Goal: Information Seeking & Learning: Learn about a topic

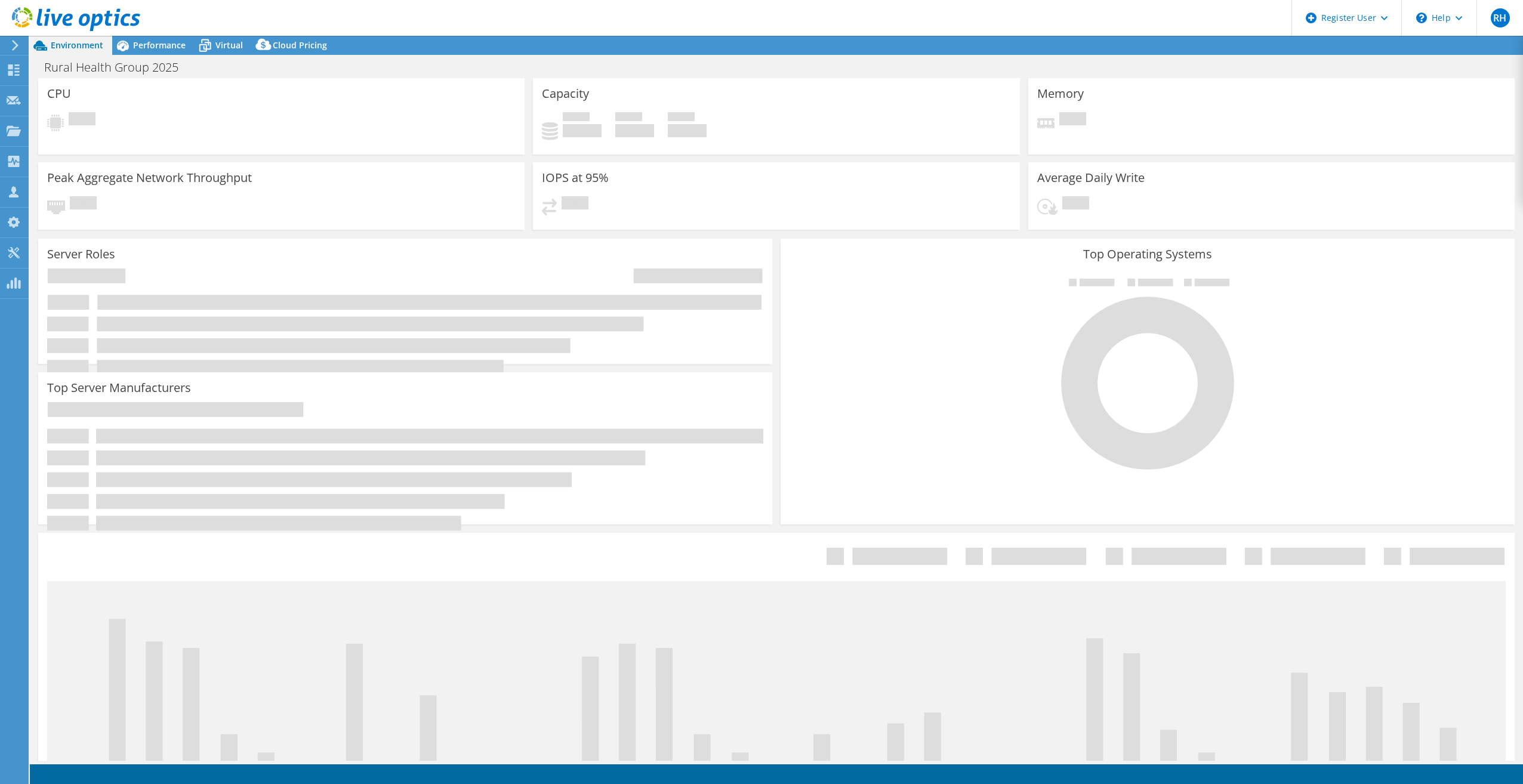
select select "USD"
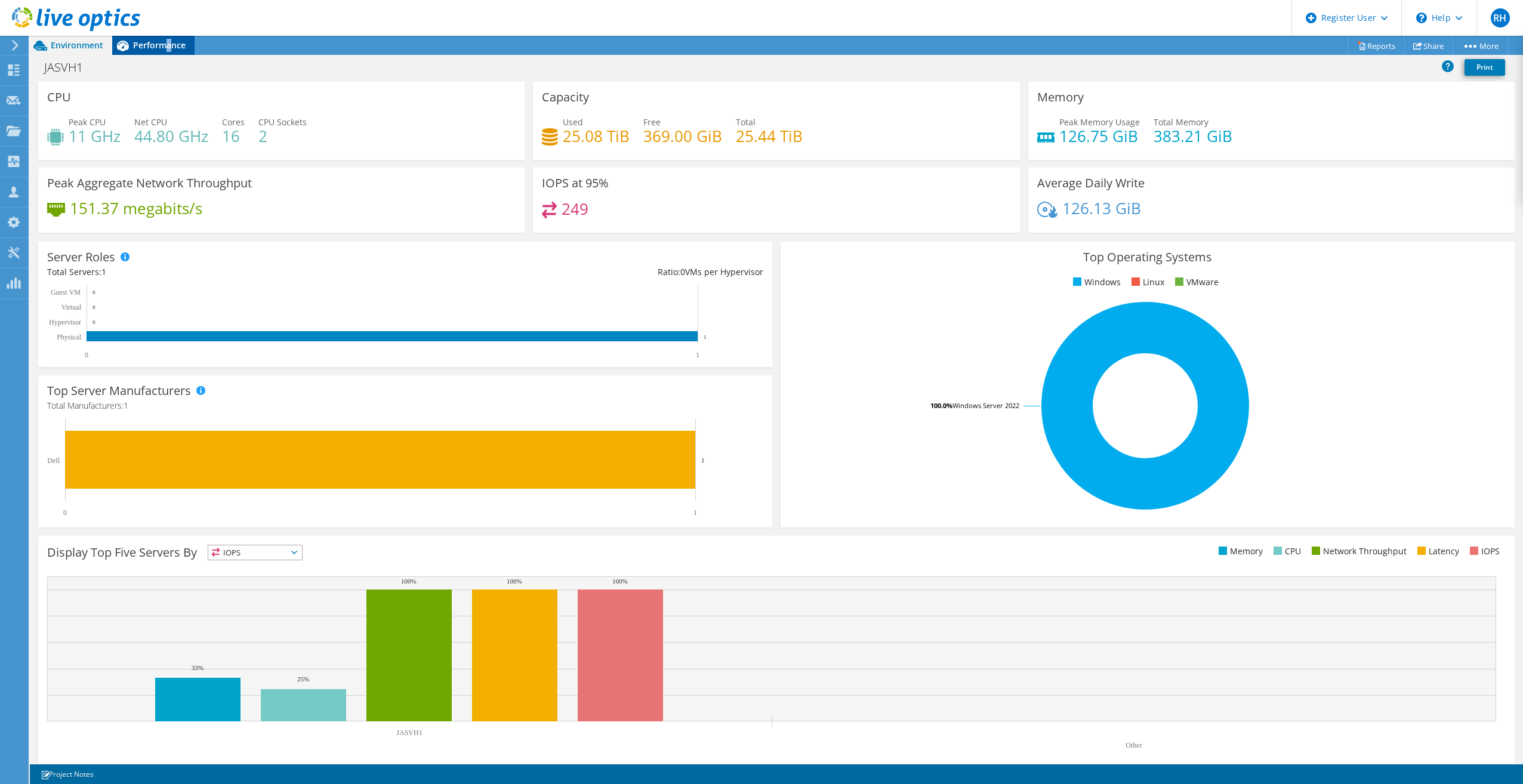
click at [167, 43] on span "Performance" at bounding box center [158, 45] width 52 height 12
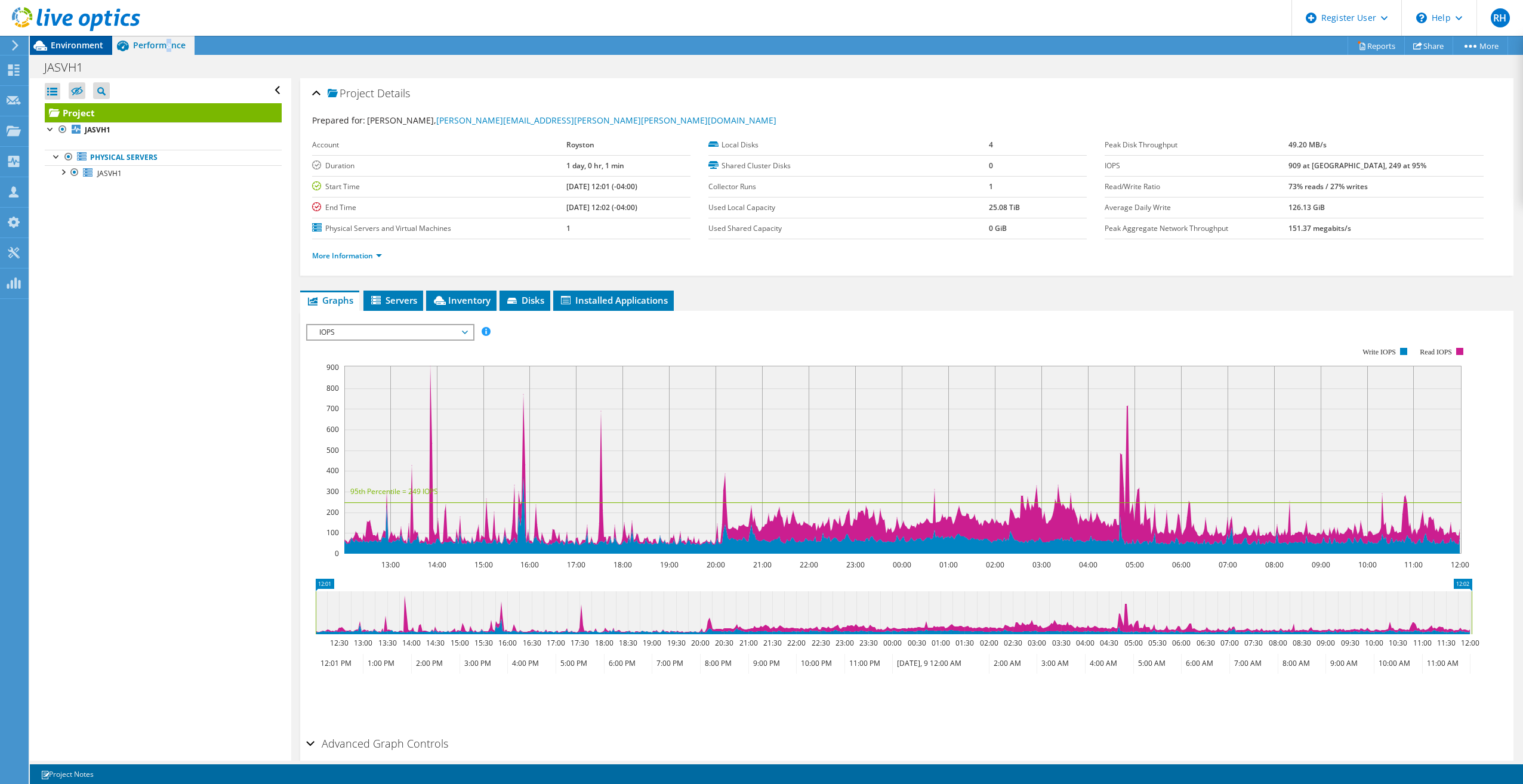
click at [96, 42] on span "Environment" at bounding box center [77, 45] width 52 height 12
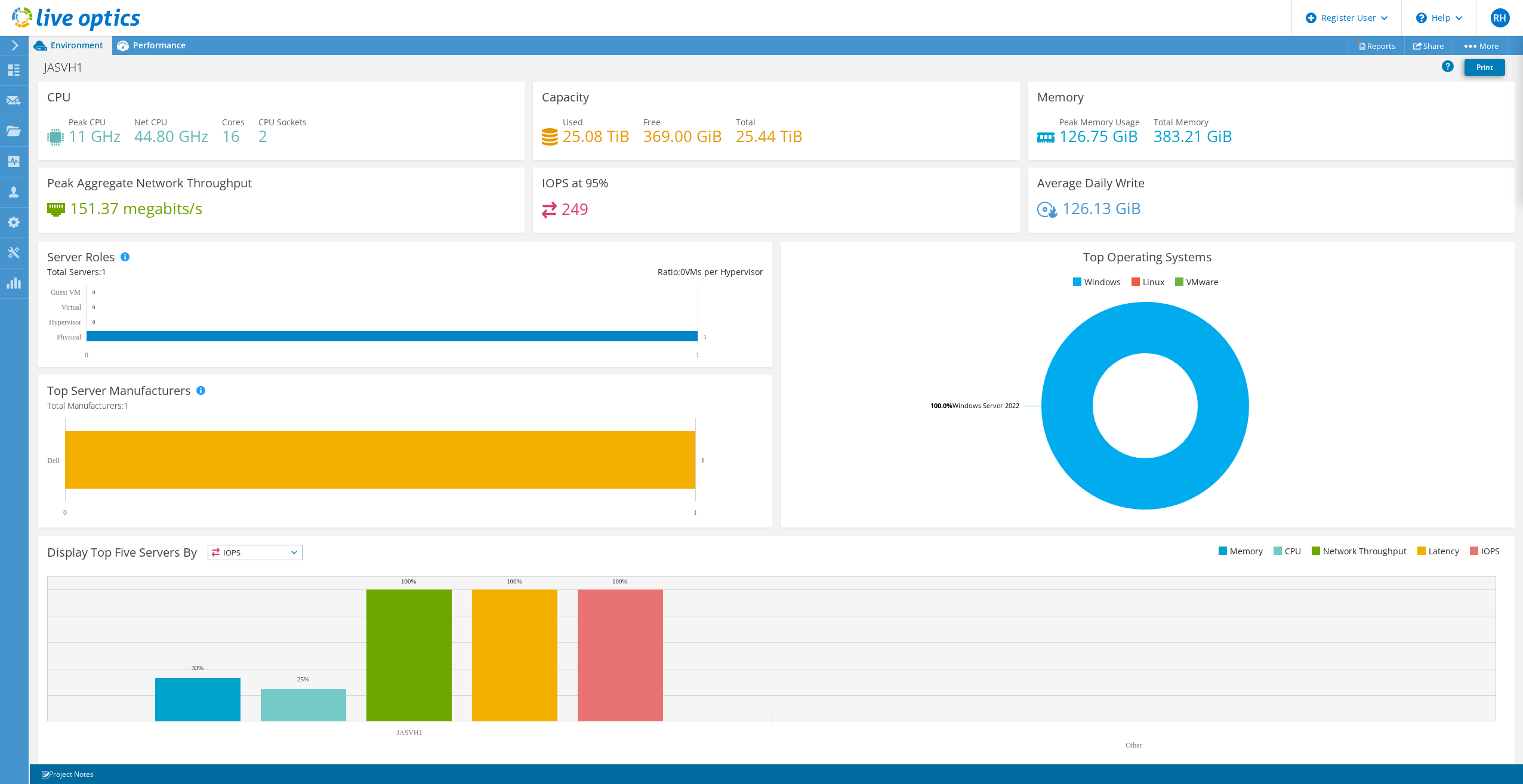
drag, startPoint x: 163, startPoint y: 51, endPoint x: 164, endPoint y: 59, distance: 8.1
click at [163, 51] on div "Performance" at bounding box center [153, 44] width 83 height 19
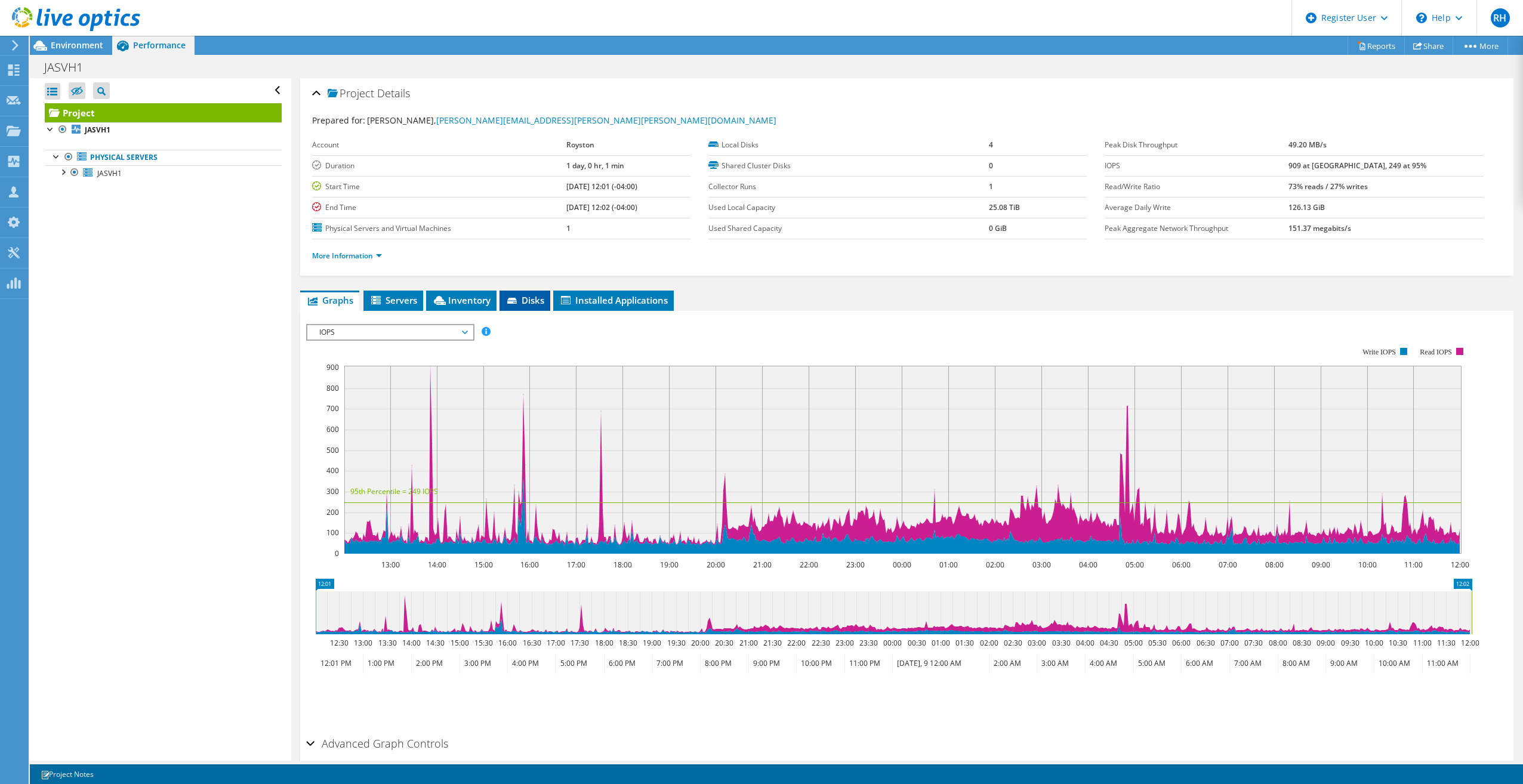
click at [507, 293] on li "Disks" at bounding box center [525, 300] width 51 height 21
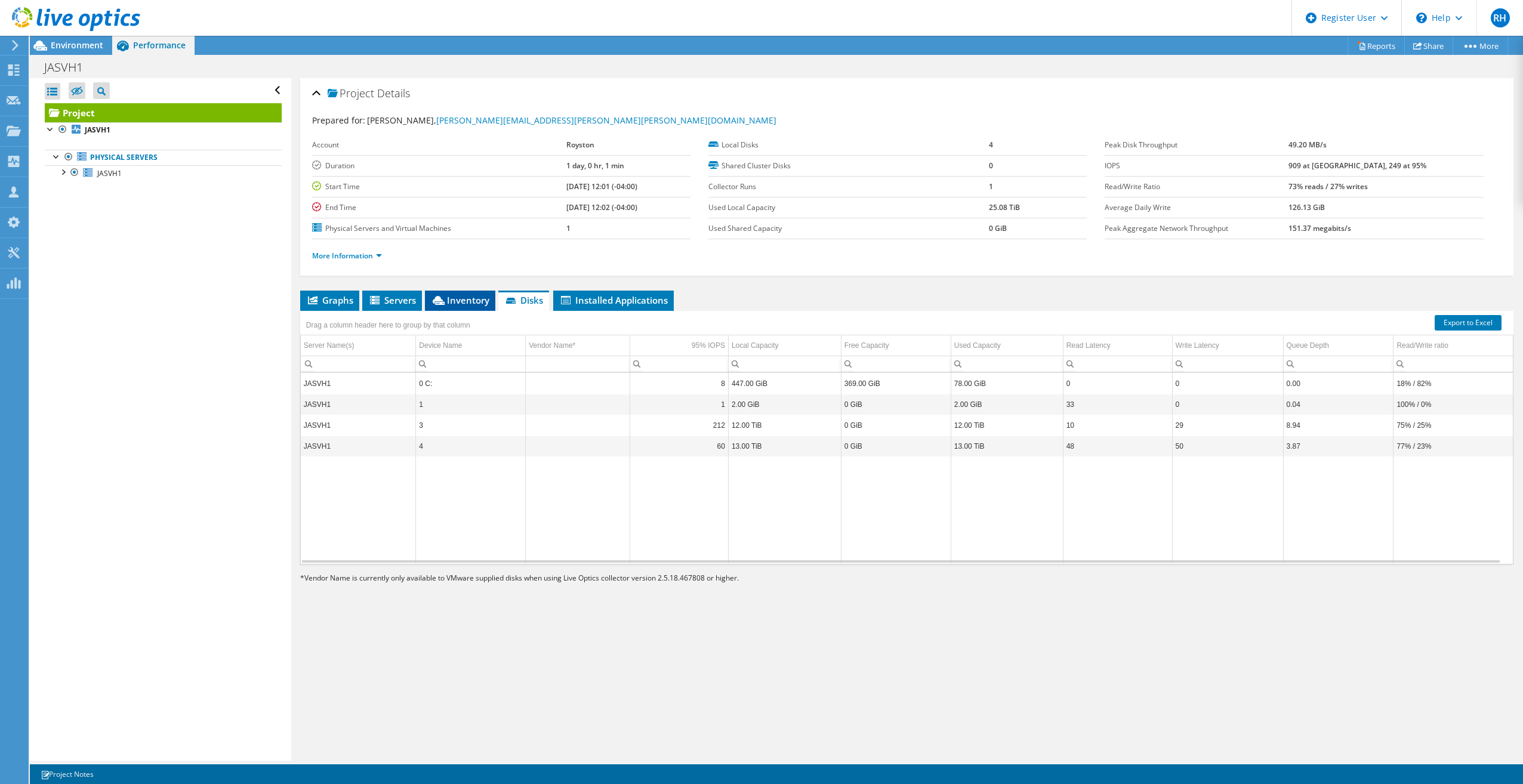
click at [457, 305] on span "Inventory" at bounding box center [459, 300] width 58 height 12
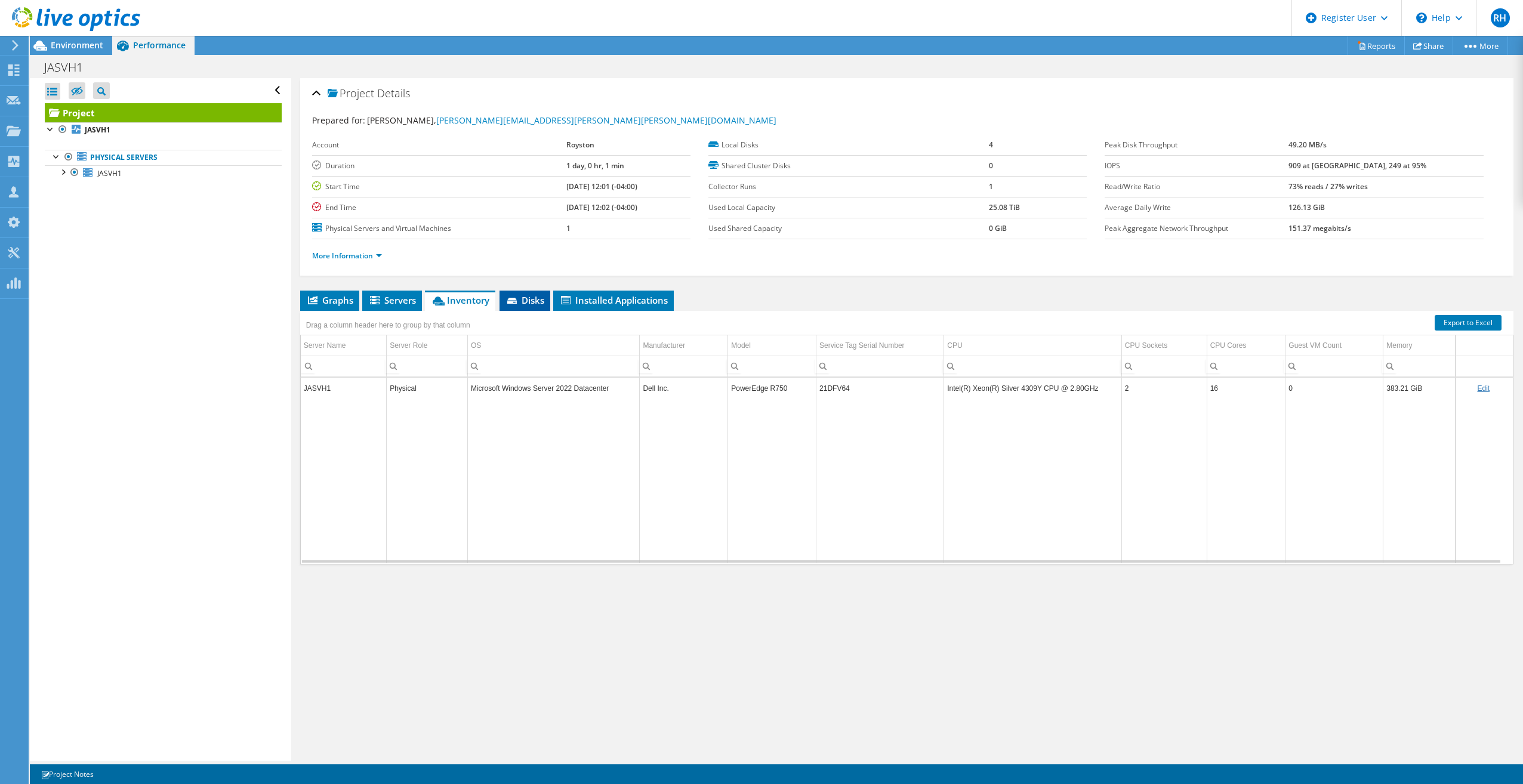
click at [526, 301] on span "Disks" at bounding box center [524, 300] width 38 height 12
